Goal: Task Accomplishment & Management: Use online tool/utility

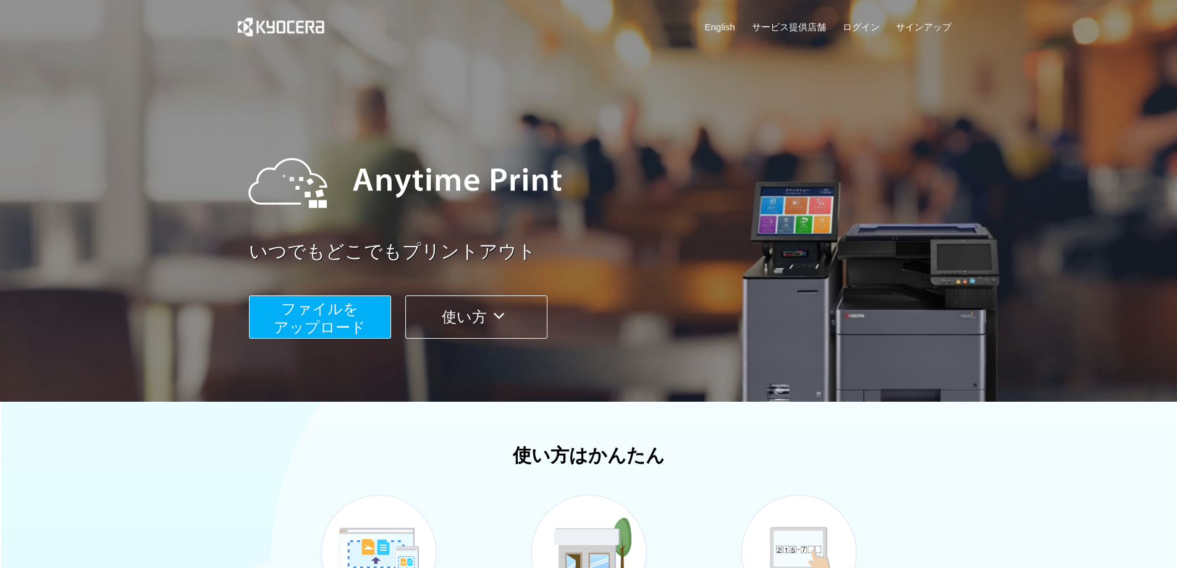
click at [374, 303] on button "ファイルを ​​アップロード" at bounding box center [320, 316] width 142 height 43
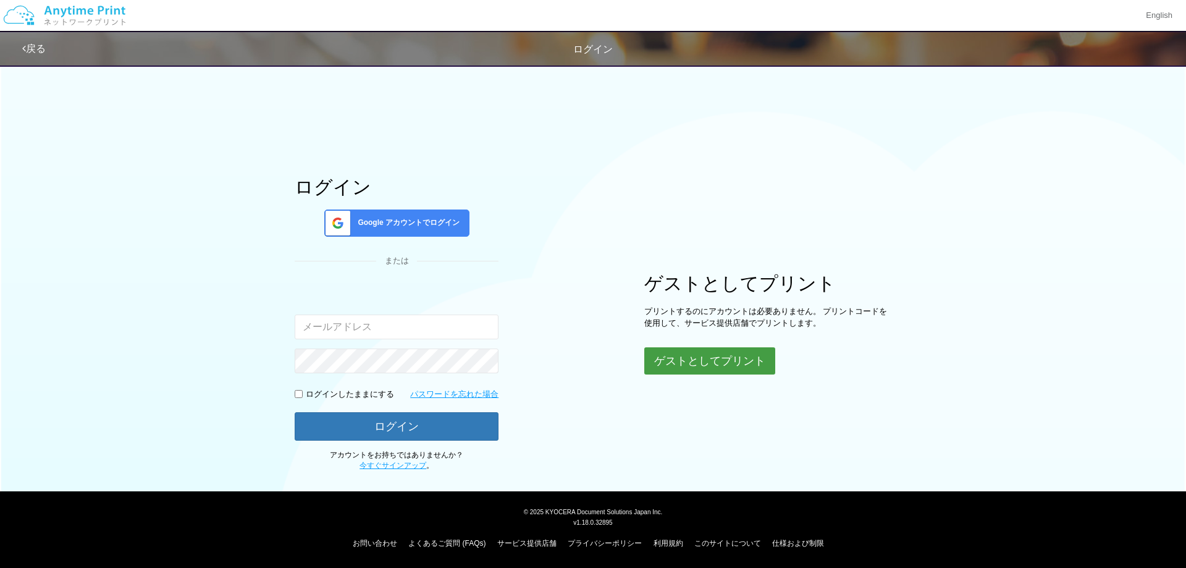
click at [704, 361] on button "ゲストとしてプリント" at bounding box center [709, 360] width 131 height 27
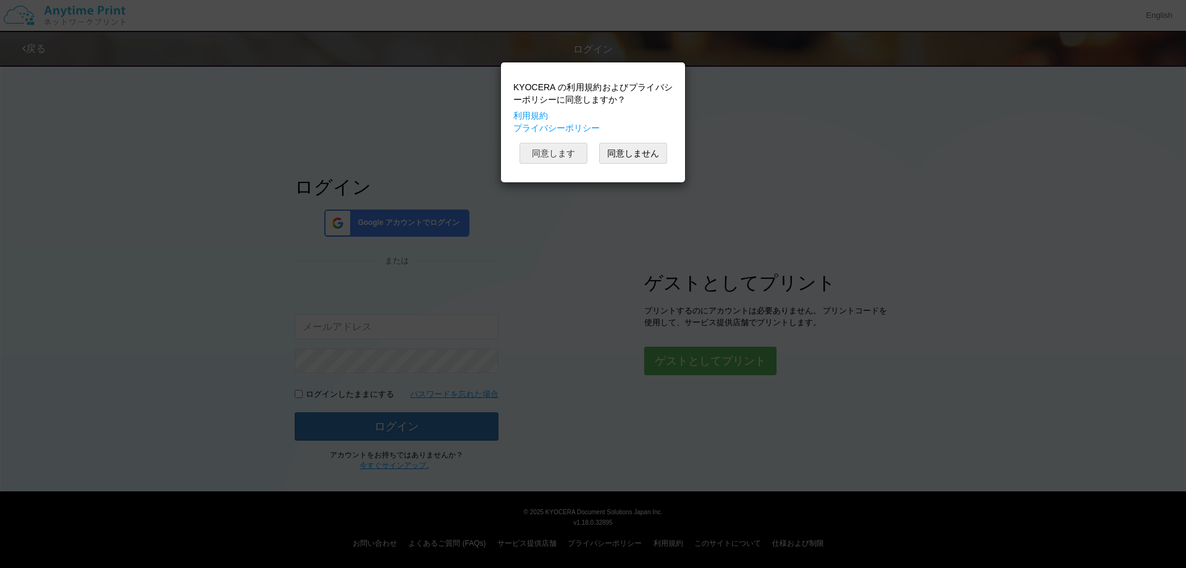
click at [556, 147] on button "同意します" at bounding box center [553, 153] width 68 height 21
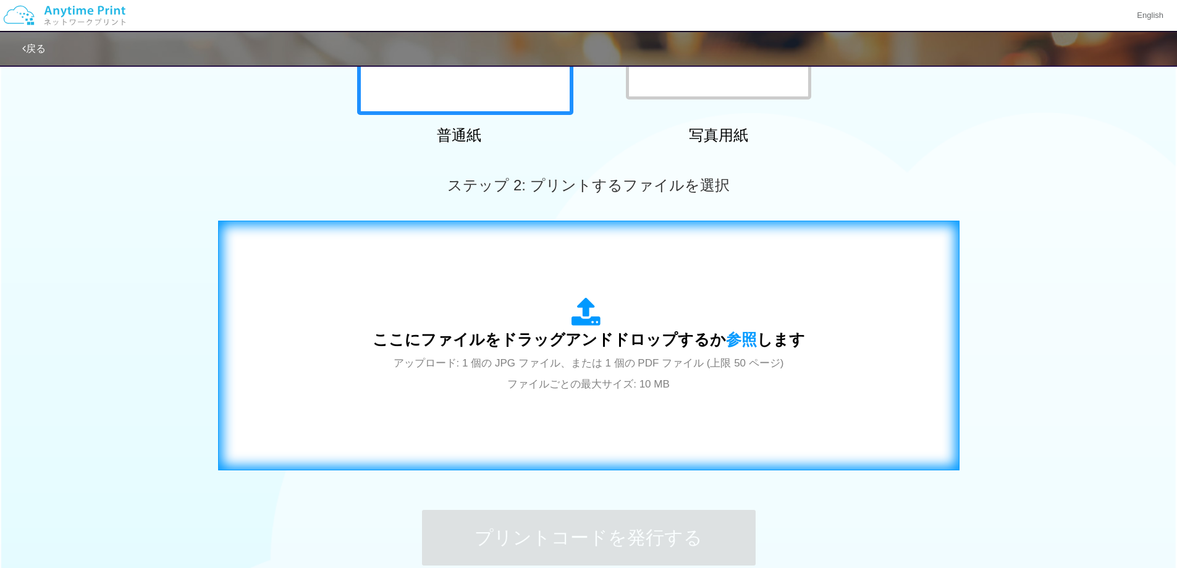
scroll to position [372, 0]
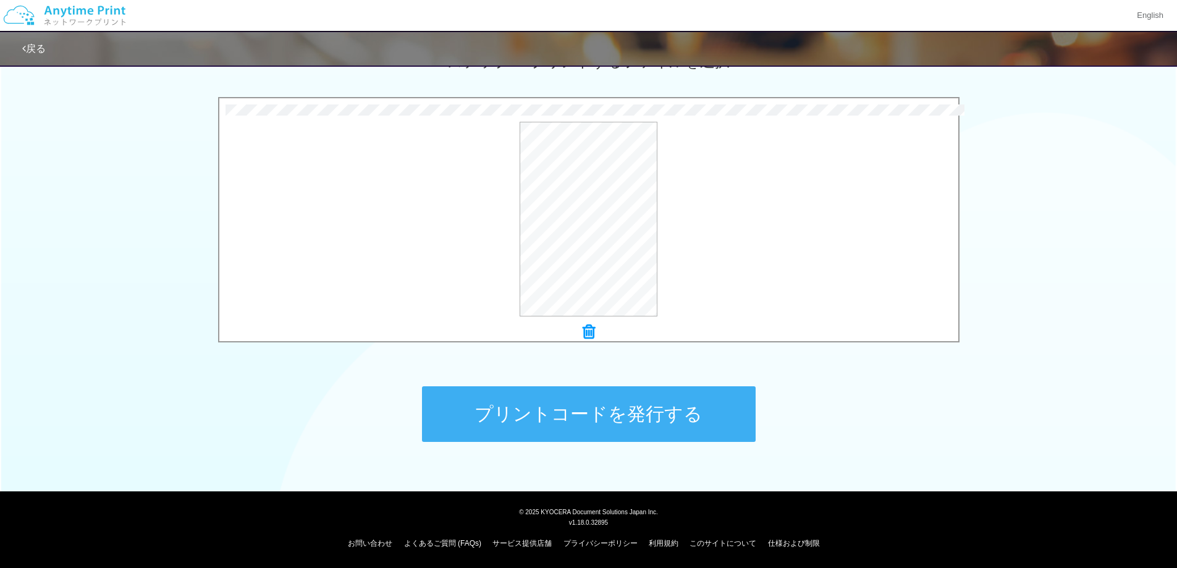
click at [506, 414] on button "プリントコードを発行する" at bounding box center [589, 414] width 334 height 56
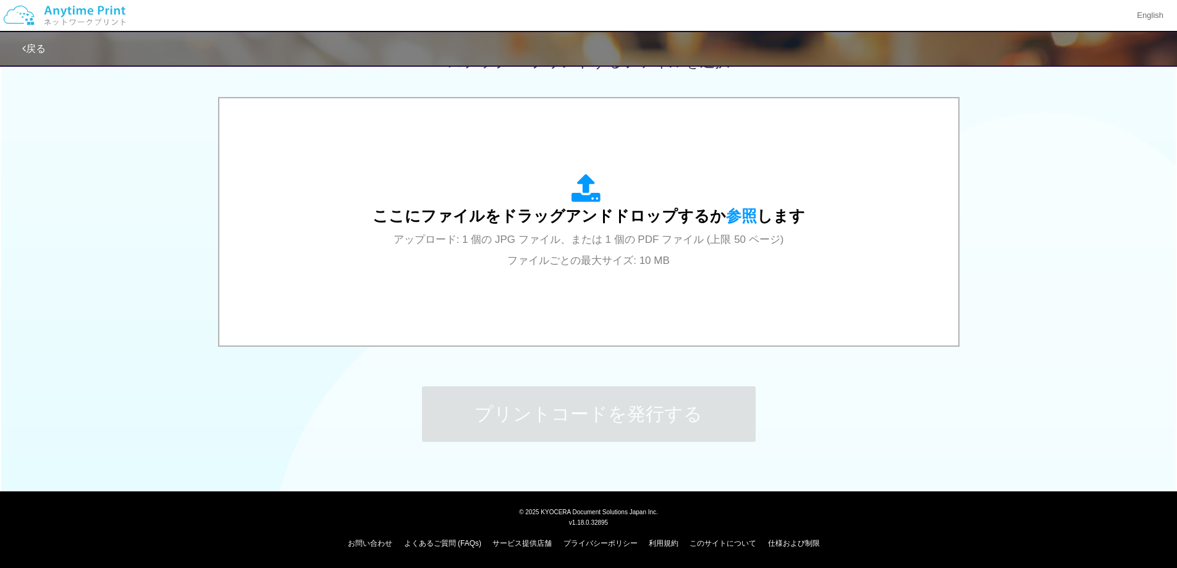
scroll to position [0, 0]
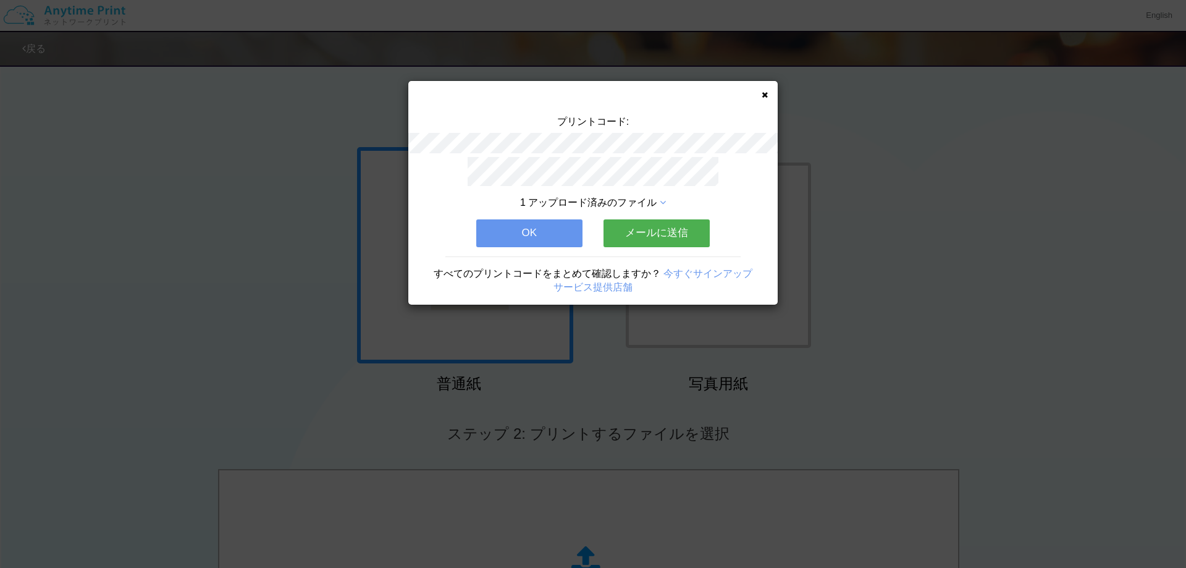
click at [535, 229] on button "OK" at bounding box center [529, 232] width 106 height 27
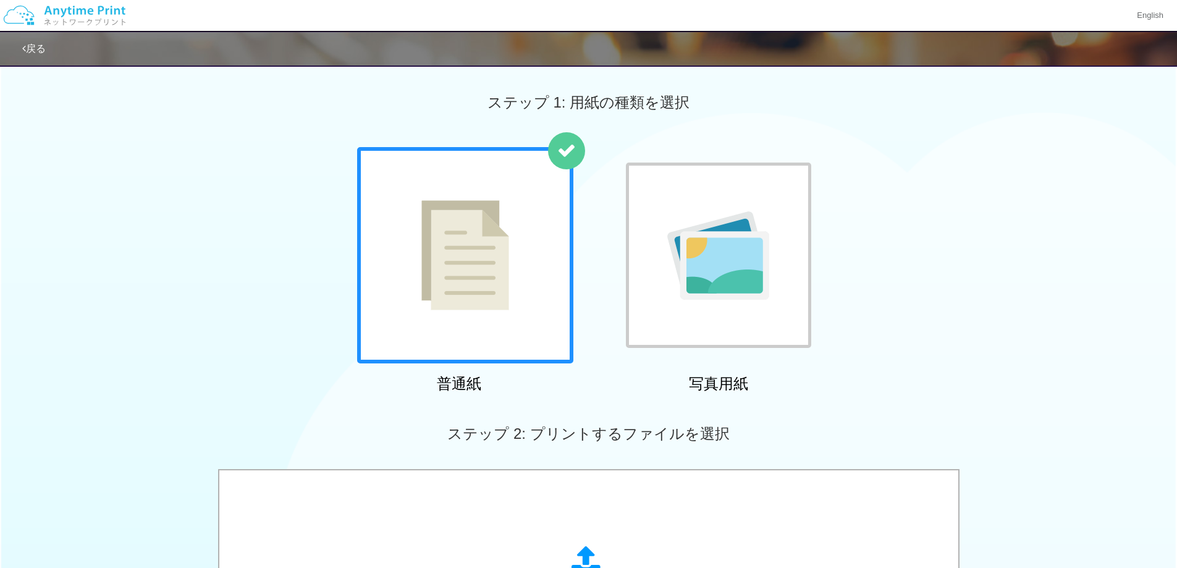
click at [30, 46] on link "戻る" at bounding box center [33, 48] width 23 height 10
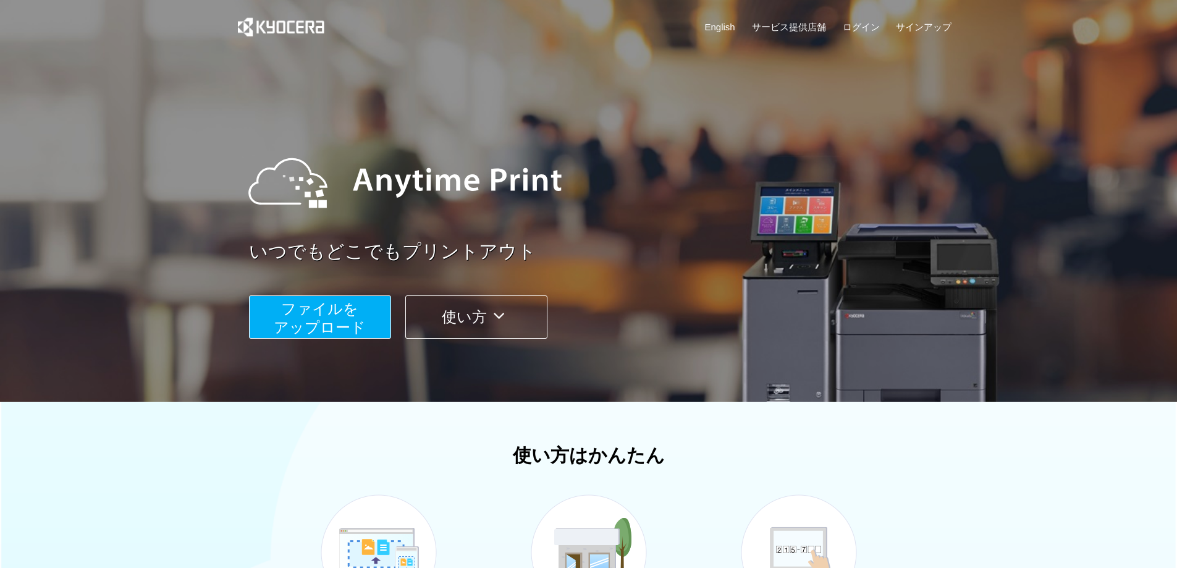
scroll to position [310, 0]
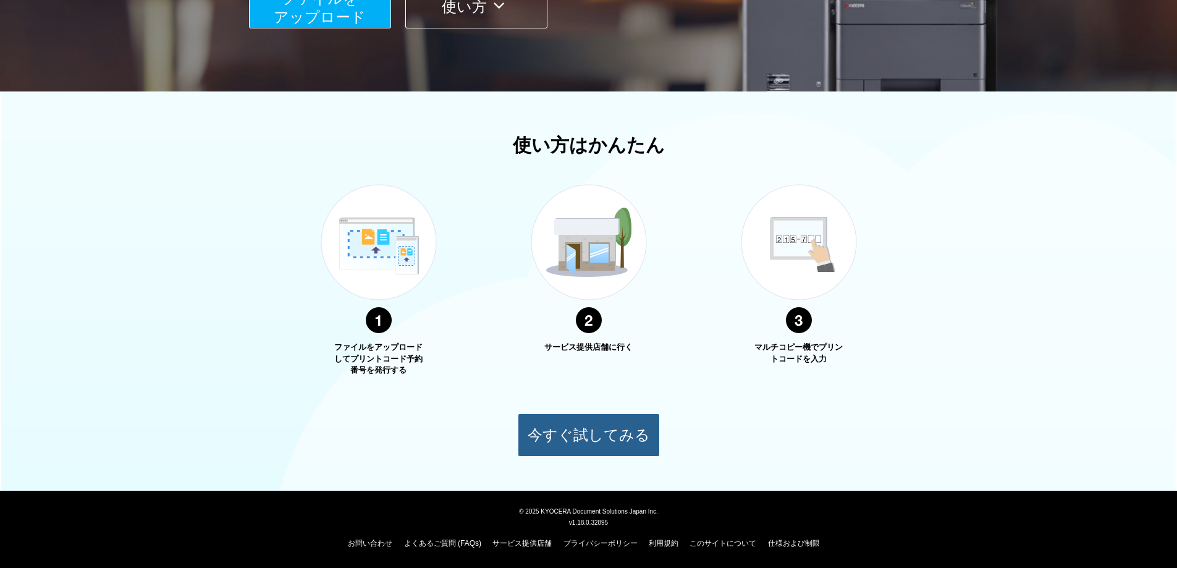
click at [636, 431] on button "今すぐ試してみる" at bounding box center [589, 434] width 142 height 43
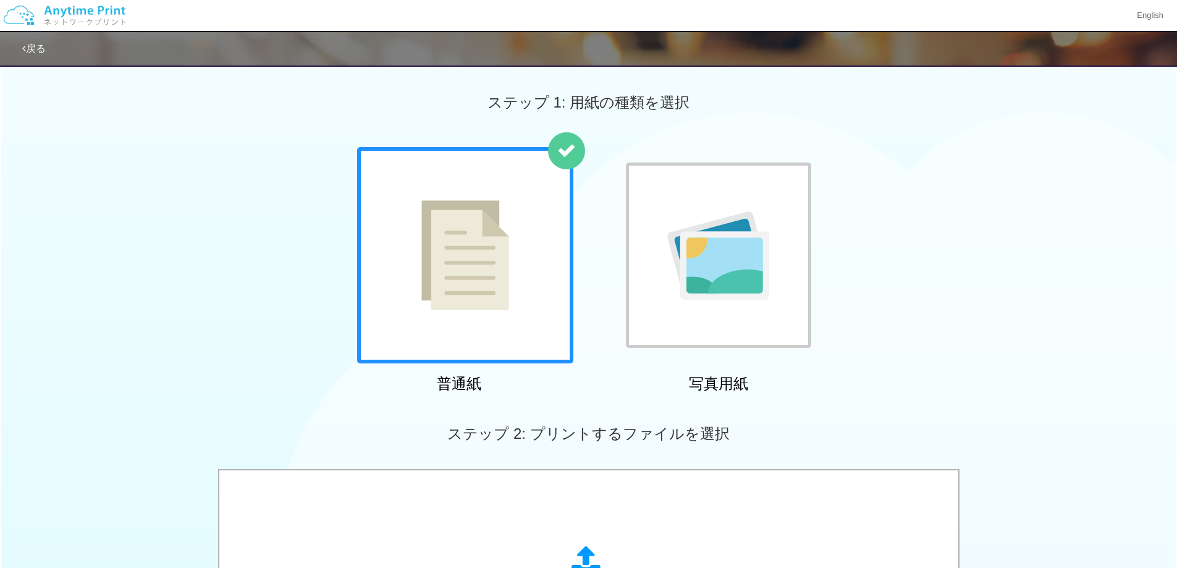
click at [739, 258] on img at bounding box center [718, 255] width 102 height 88
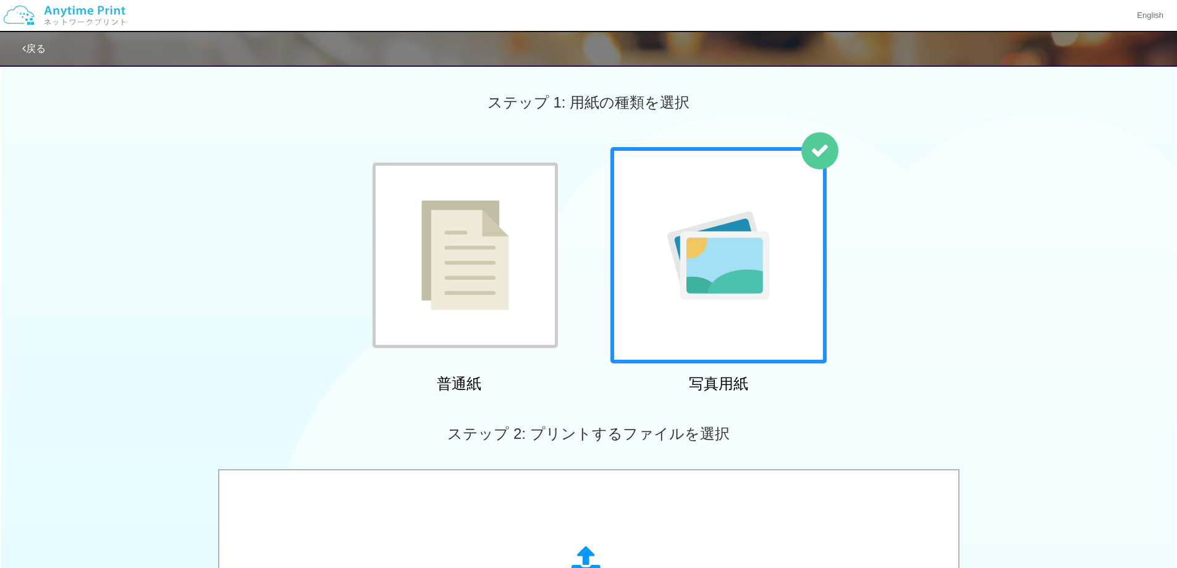
click at [552, 249] on div at bounding box center [464, 254] width 185 height 185
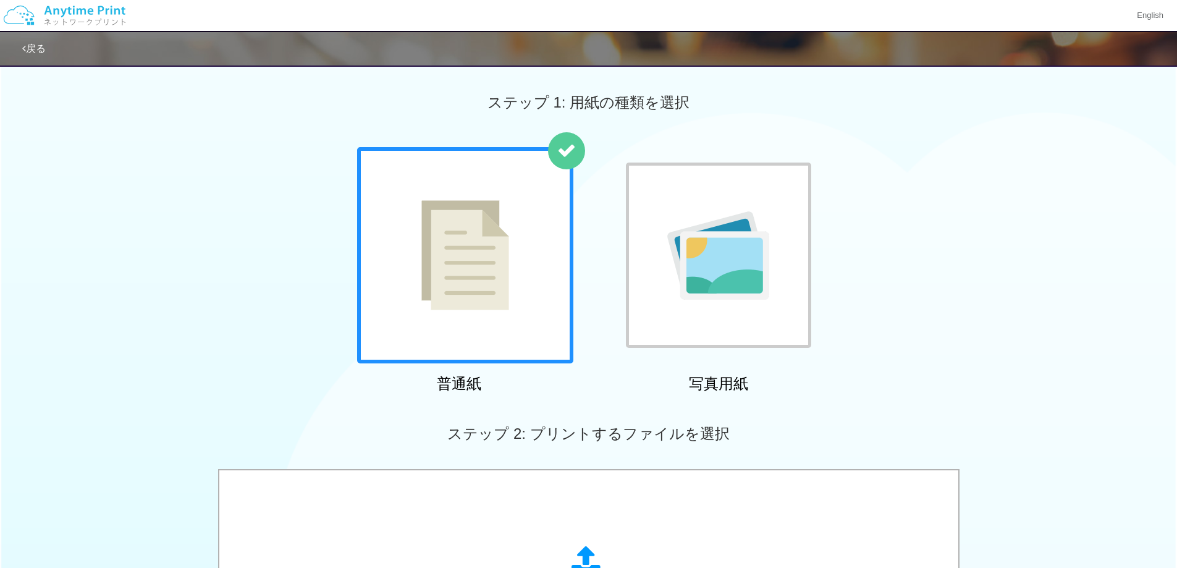
click at [511, 249] on div at bounding box center [465, 255] width 216 height 216
click at [21, 18] on img at bounding box center [65, 15] width 132 height 43
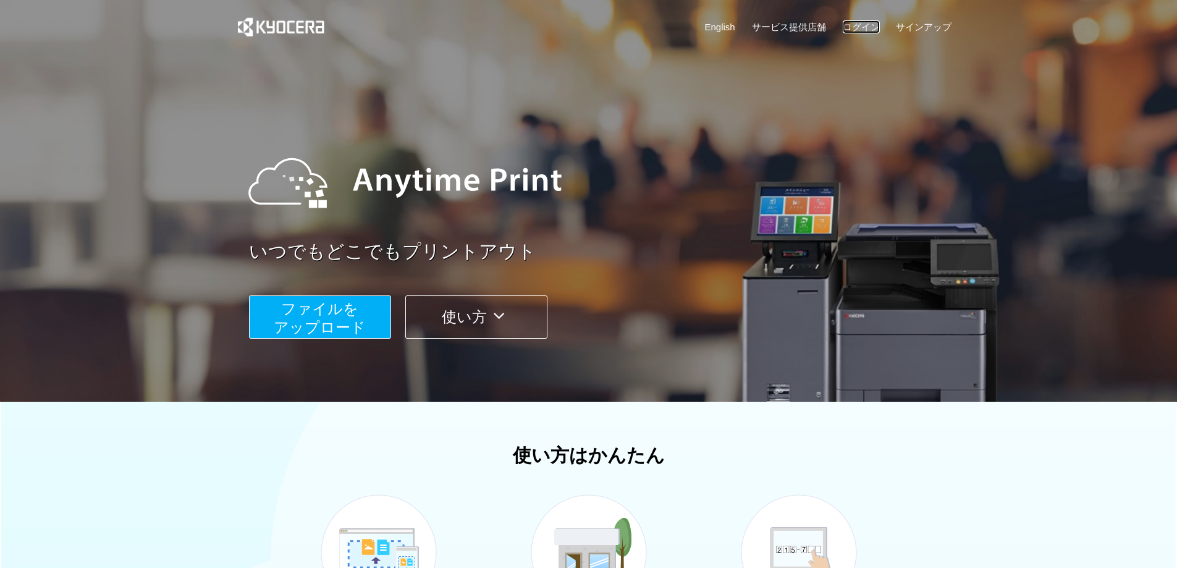
click at [858, 25] on link "ログイン" at bounding box center [860, 26] width 37 height 13
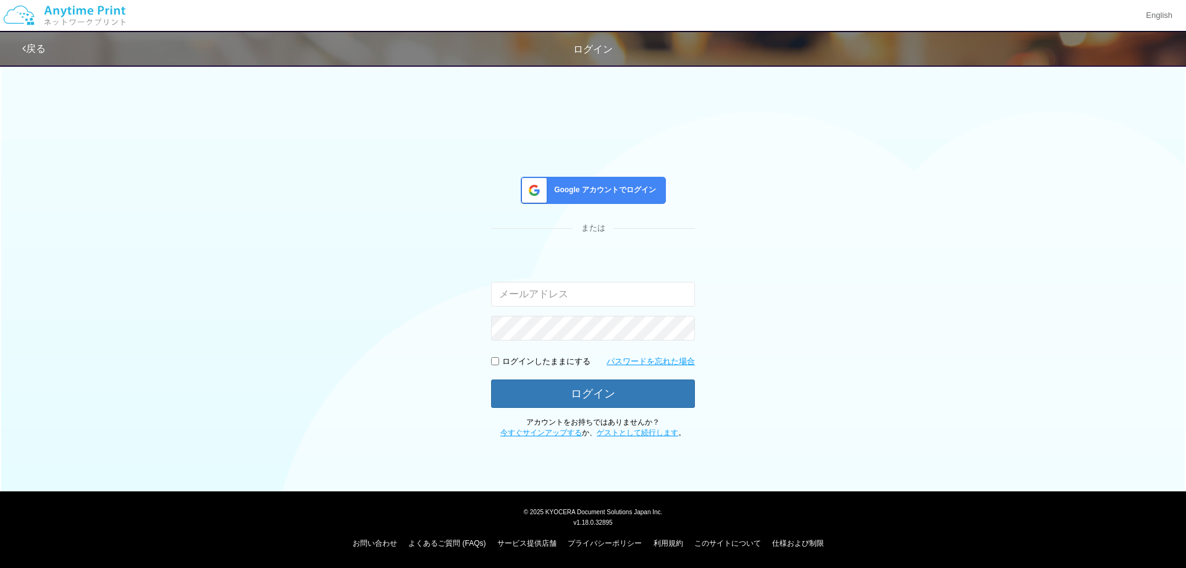
click at [618, 183] on div "Google アカウントでログイン" at bounding box center [593, 190] width 145 height 27
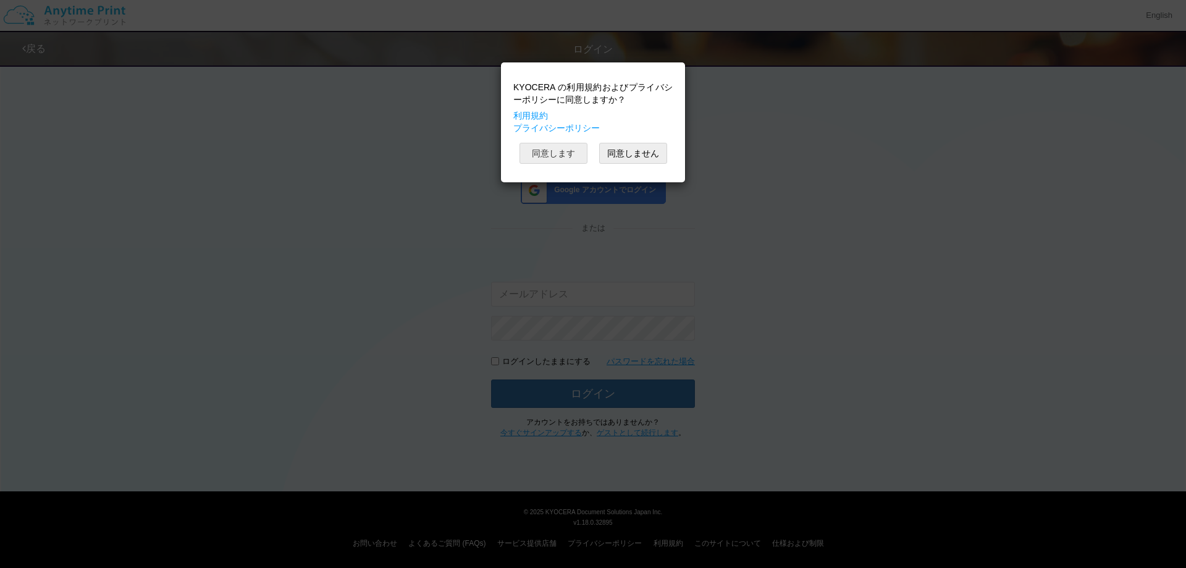
click at [574, 150] on button "同意します" at bounding box center [553, 153] width 68 height 21
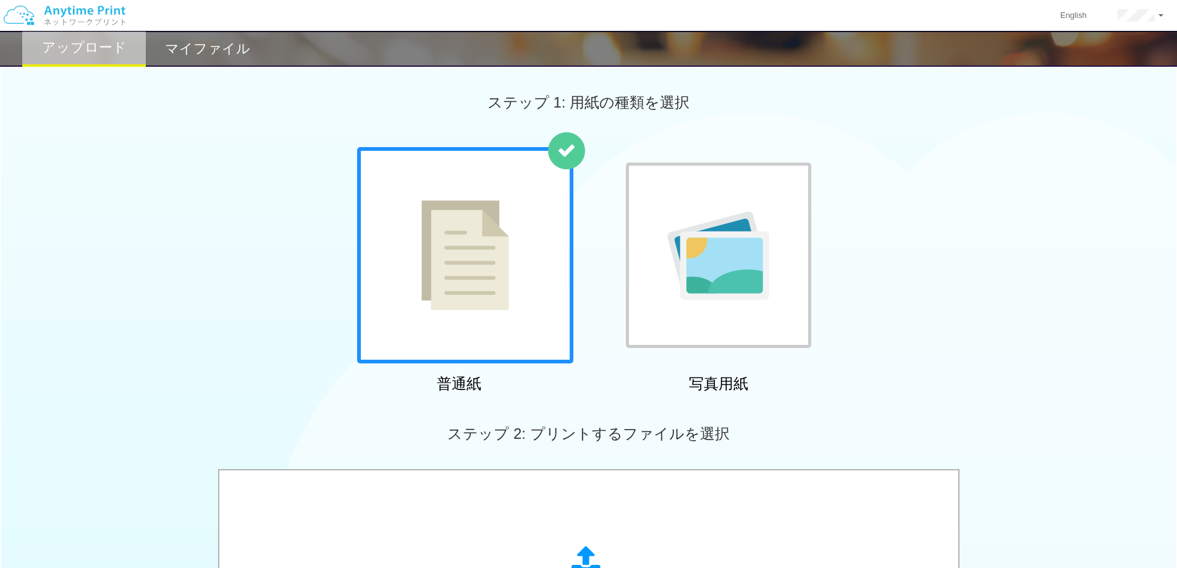
click at [204, 46] on h2 "マイファイル" at bounding box center [207, 48] width 85 height 15
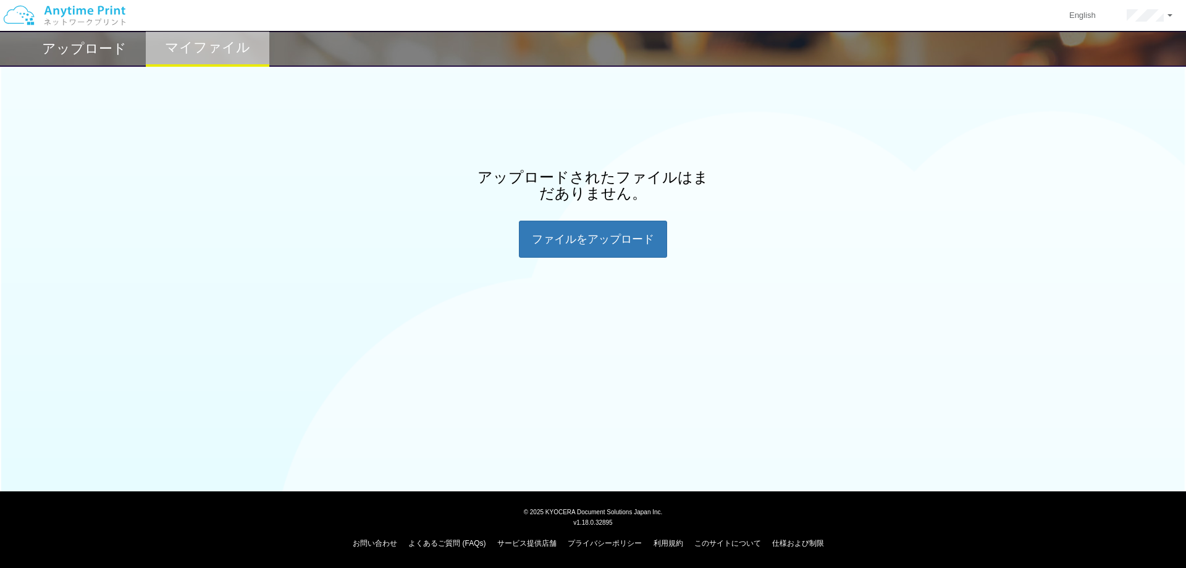
click at [94, 46] on h2 "アップロード" at bounding box center [84, 48] width 85 height 15
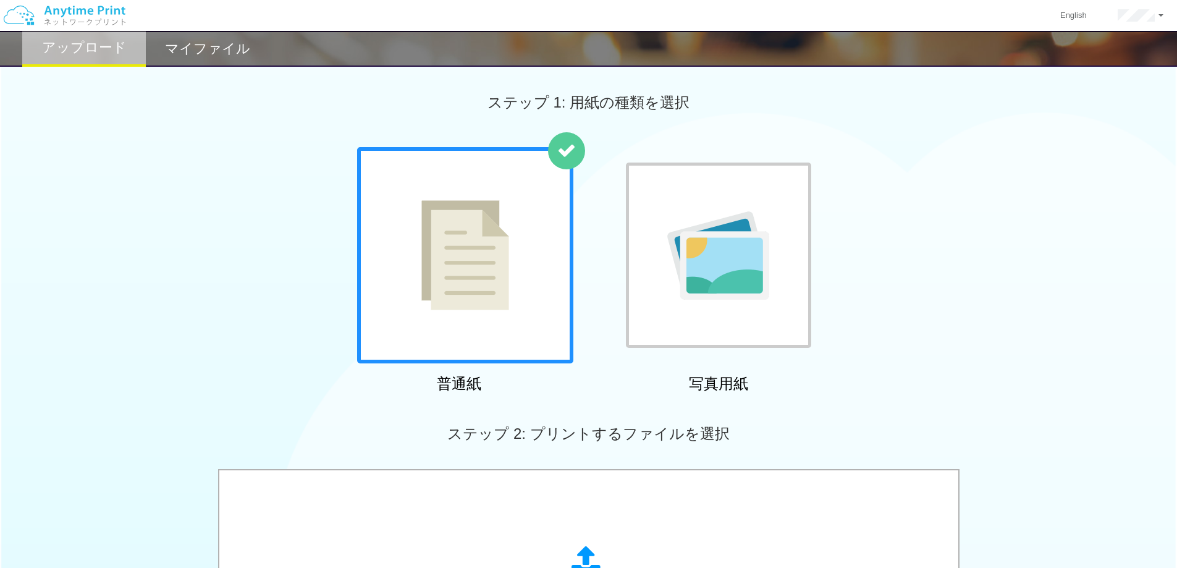
scroll to position [372, 0]
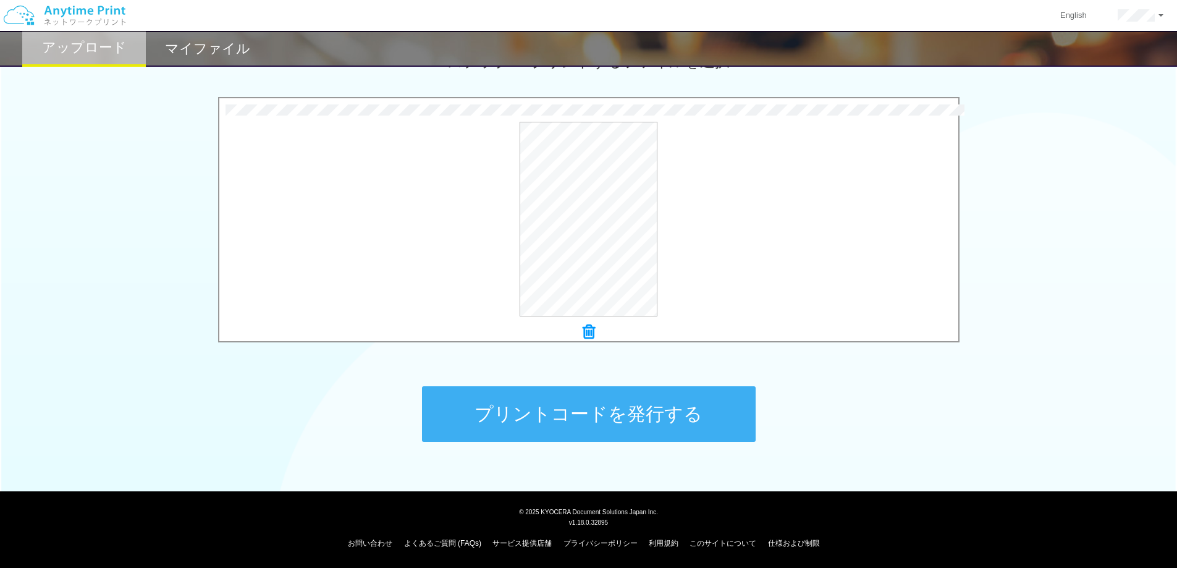
click at [501, 387] on button "プリントコードを発行する" at bounding box center [589, 414] width 334 height 56
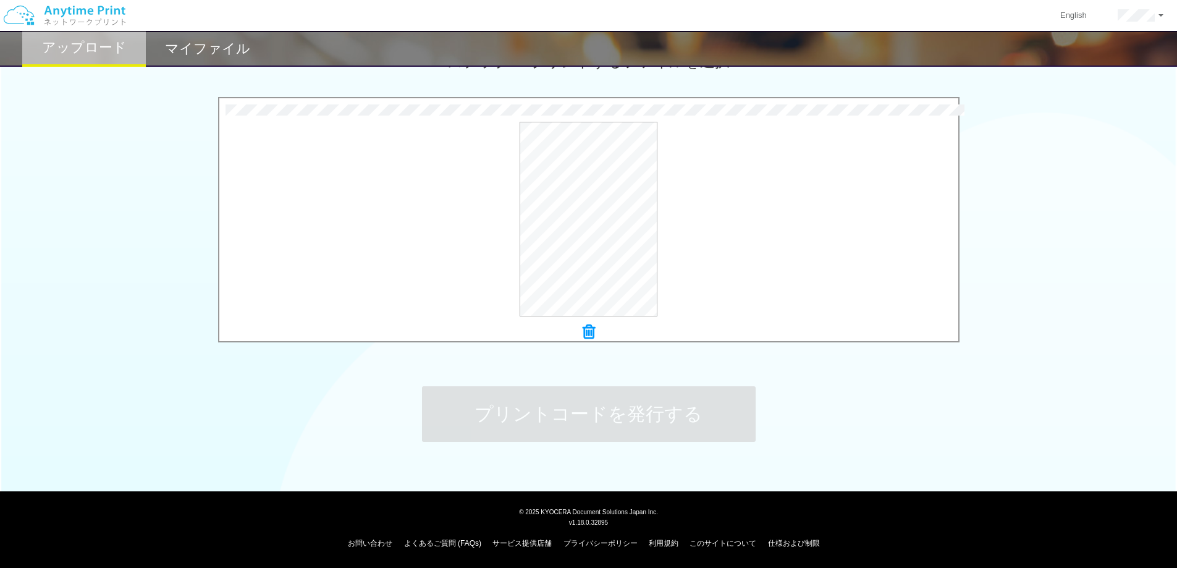
scroll to position [0, 0]
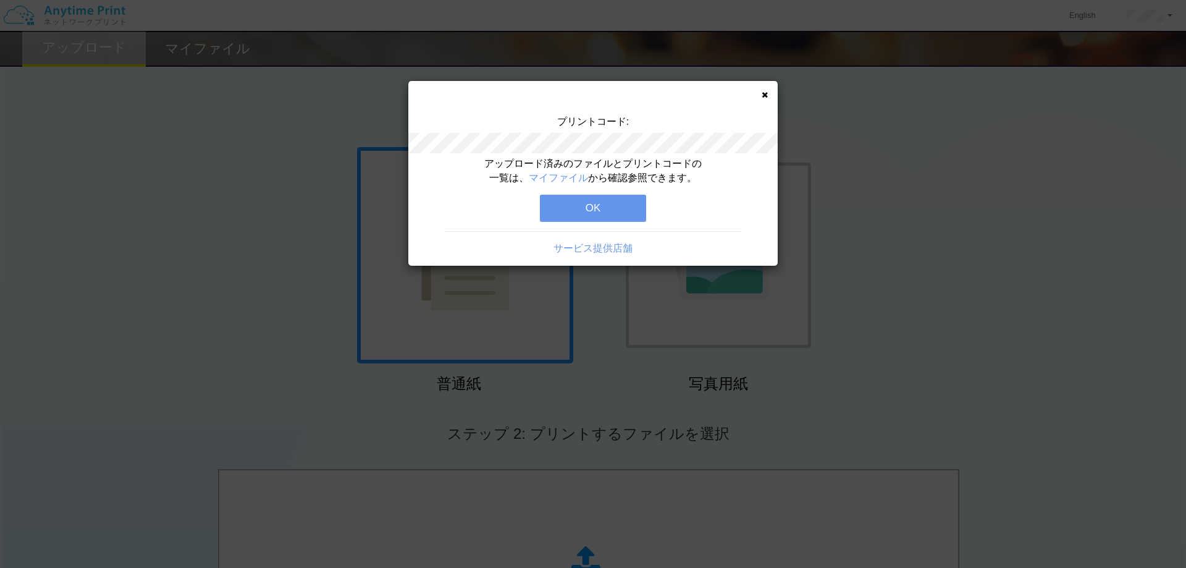
click at [522, 130] on div "プリントコード:" at bounding box center [592, 136] width 369 height 42
click at [610, 211] on button "OK" at bounding box center [593, 208] width 106 height 27
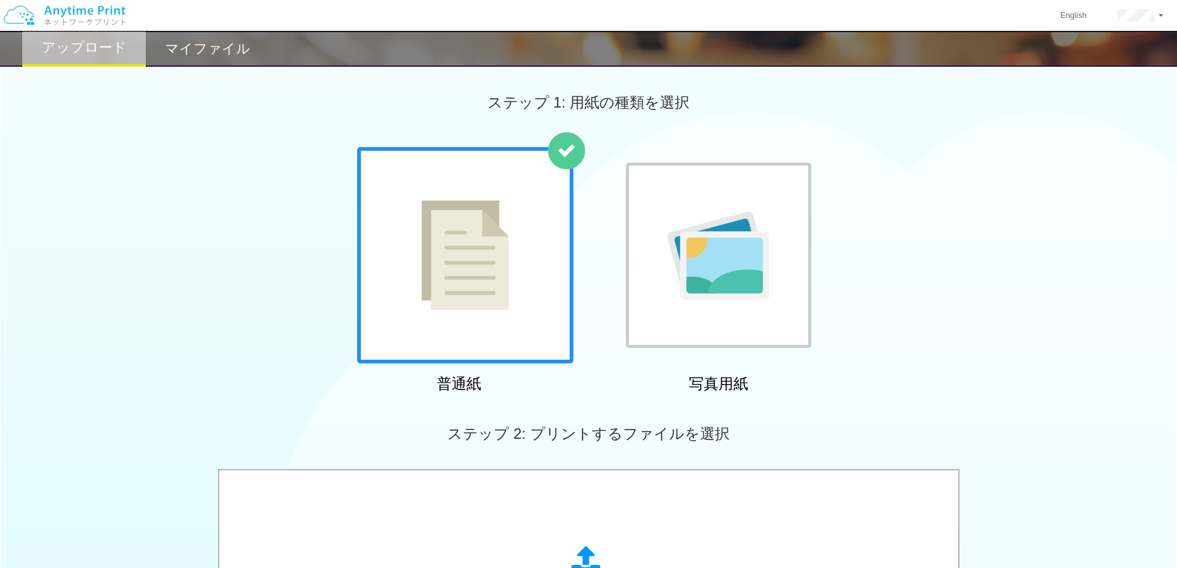
click at [217, 52] on h2 "マイファイル" at bounding box center [207, 48] width 85 height 15
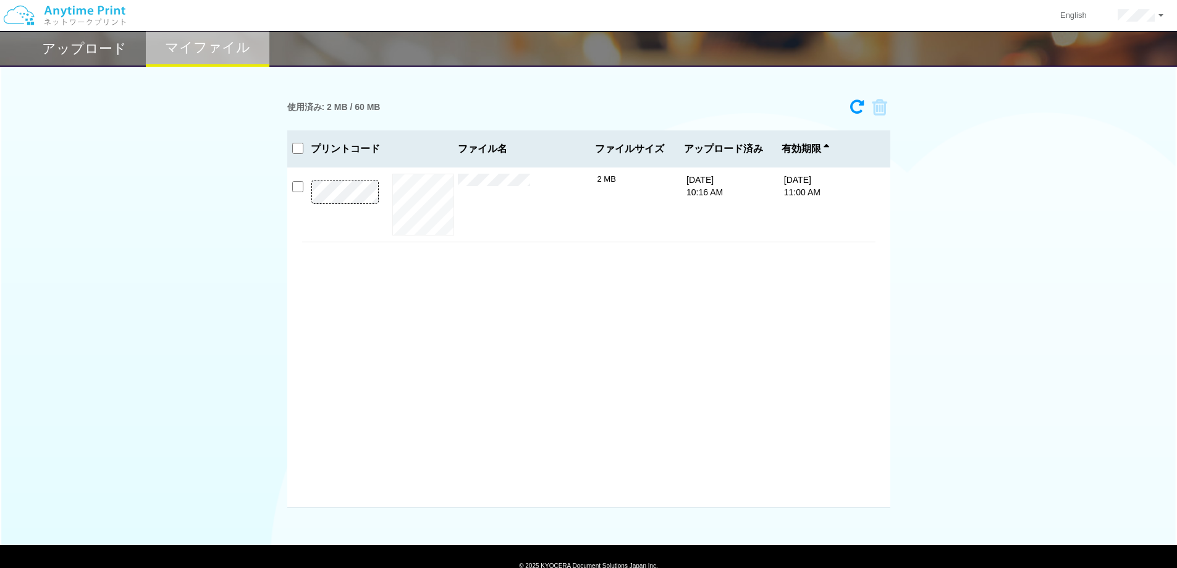
click at [104, 41] on h2 "アップロード" at bounding box center [84, 48] width 85 height 15
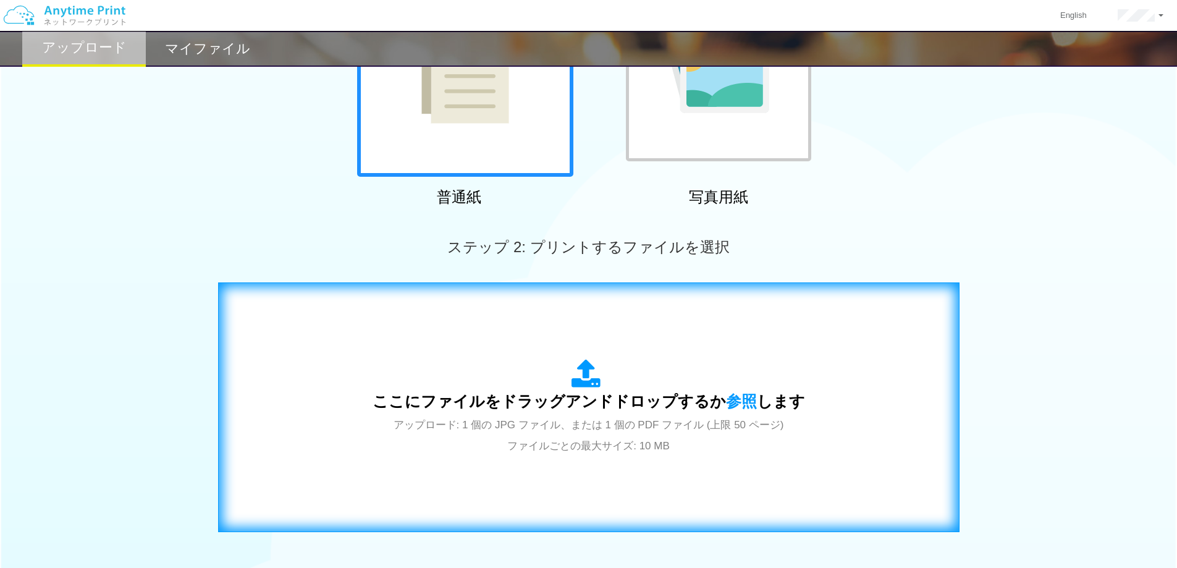
scroll to position [311, 0]
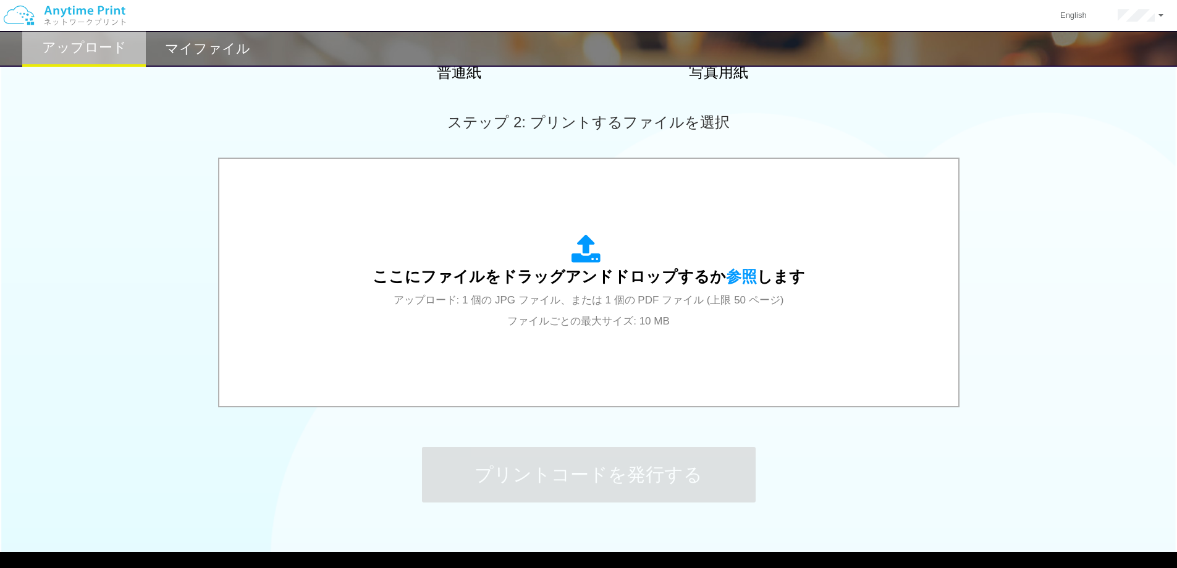
click at [81, 17] on img at bounding box center [65, 15] width 132 height 43
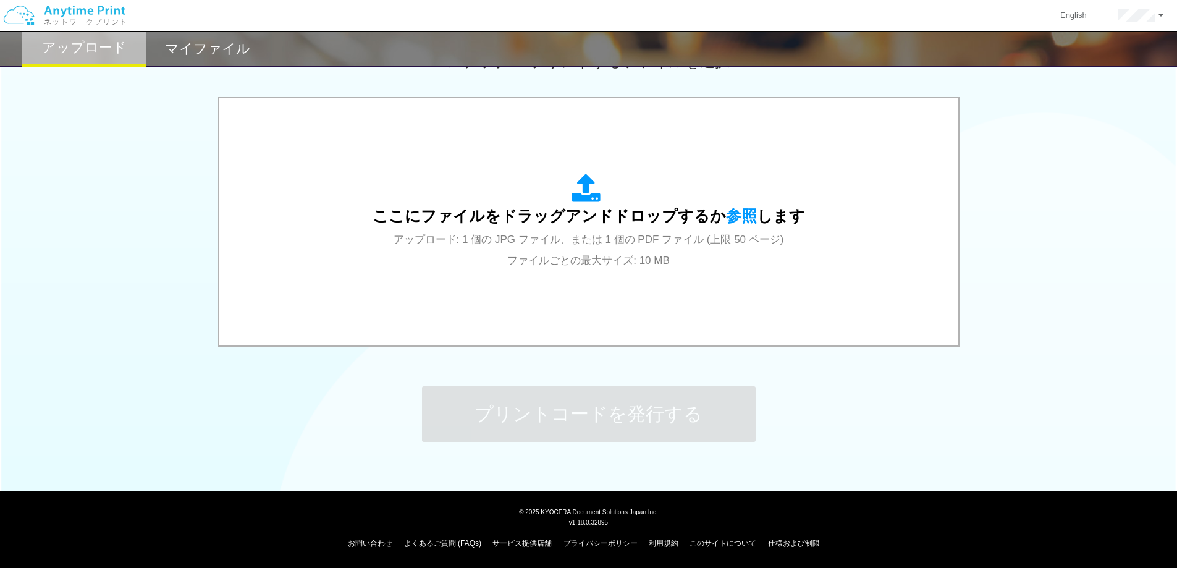
click at [19, 19] on img at bounding box center [65, 15] width 132 height 43
click at [511, 545] on link "サービス提供店舗" at bounding box center [521, 543] width 59 height 9
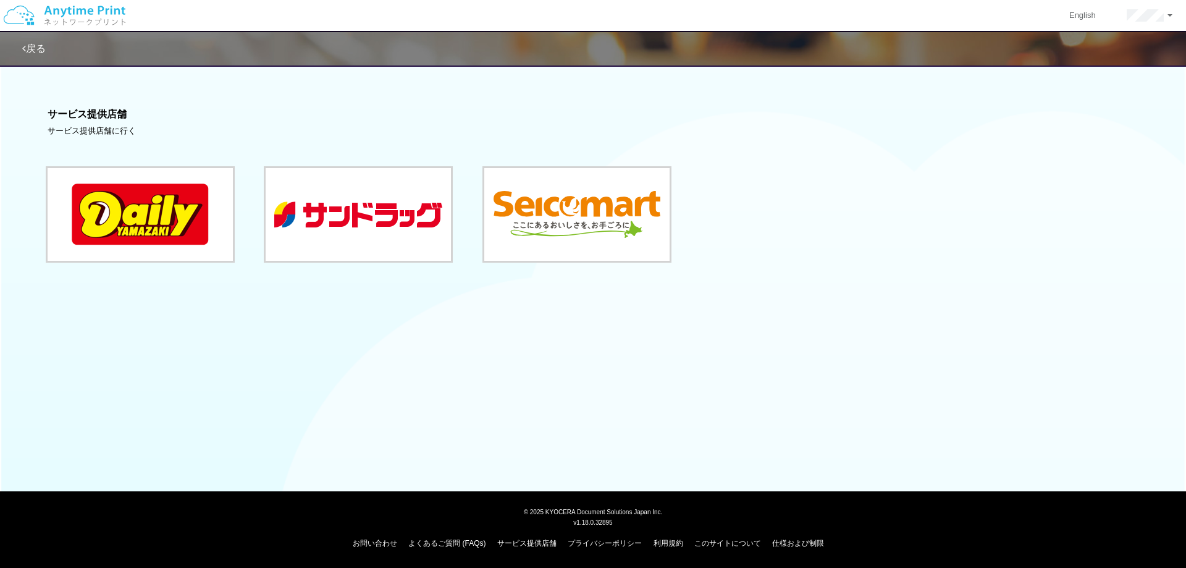
click at [38, 46] on link "戻る" at bounding box center [33, 48] width 23 height 10
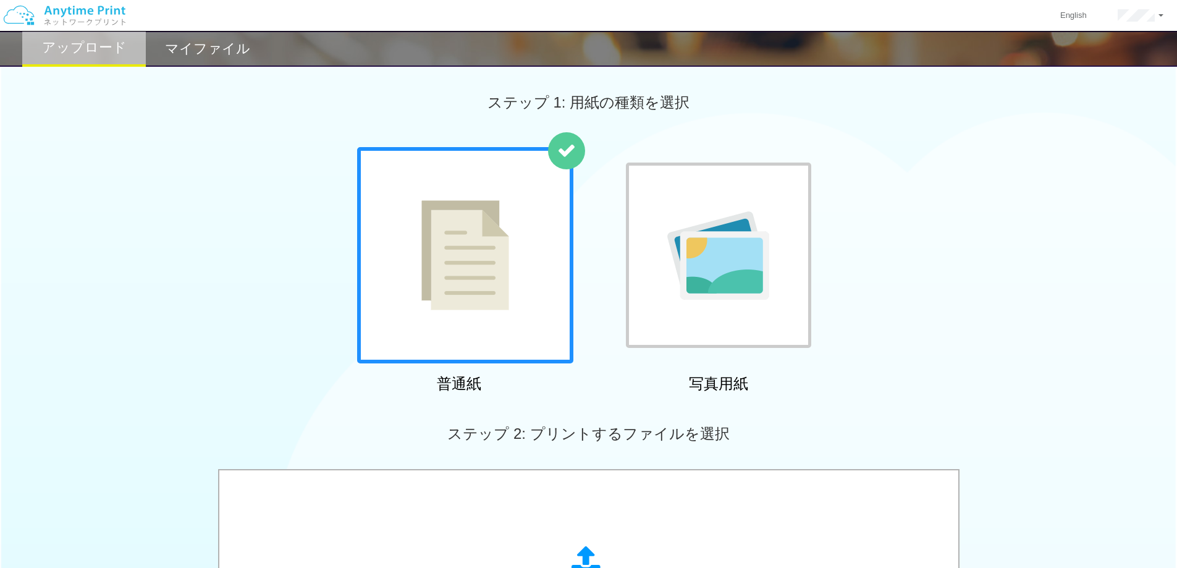
click at [189, 56] on h2 "マイファイル" at bounding box center [207, 48] width 85 height 15
